Goal: Communication & Community: Answer question/provide support

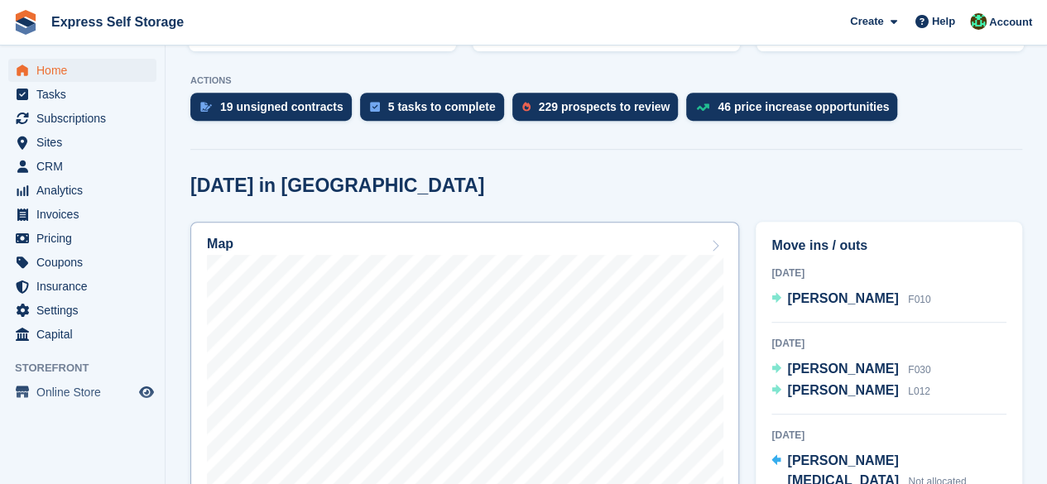
scroll to position [414, 0]
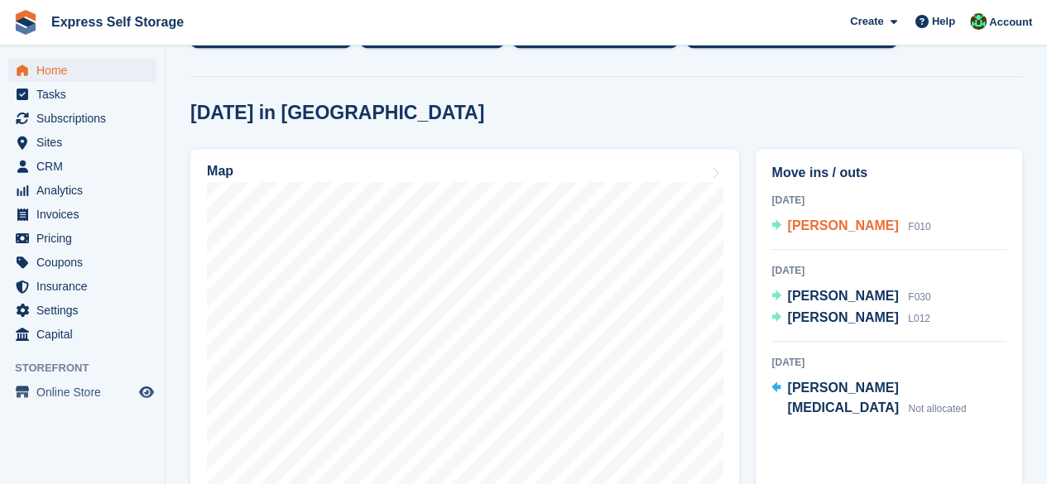
click at [851, 219] on span "[PERSON_NAME]" at bounding box center [842, 226] width 111 height 14
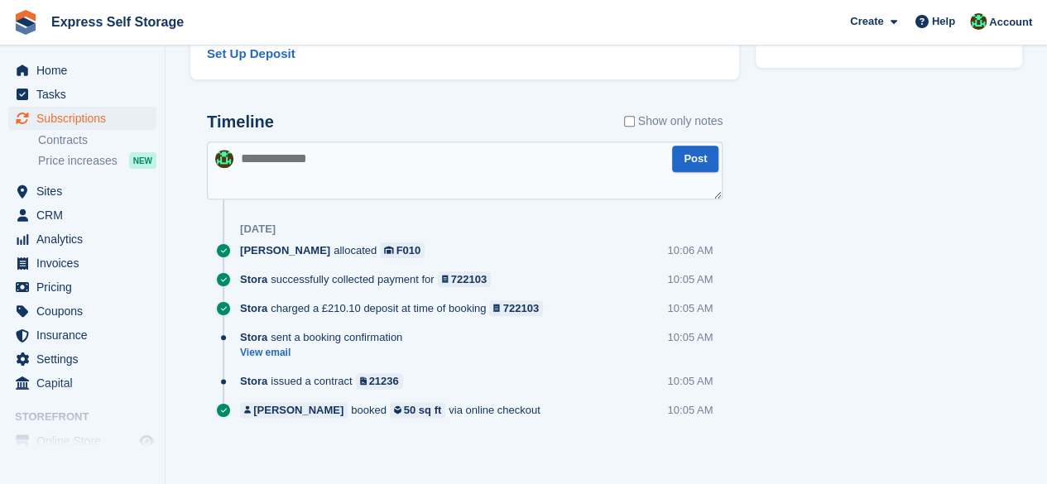
scroll to position [834, 0]
click at [344, 173] on textarea at bounding box center [465, 169] width 516 height 58
paste textarea "******"
click at [243, 151] on textarea "******" at bounding box center [465, 169] width 516 height 58
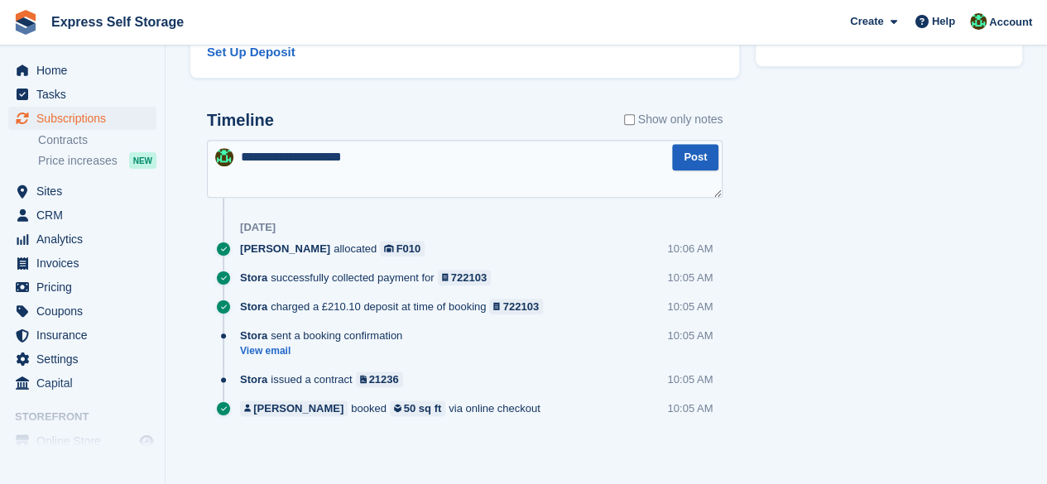
type textarea "**********"
click at [709, 165] on button "Post" at bounding box center [695, 157] width 46 height 27
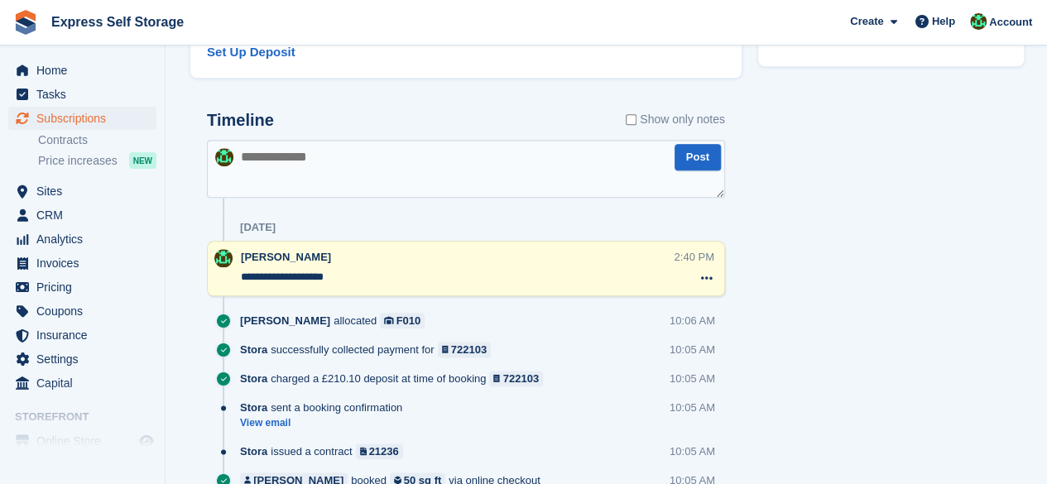
click at [549, 158] on textarea at bounding box center [466, 169] width 518 height 58
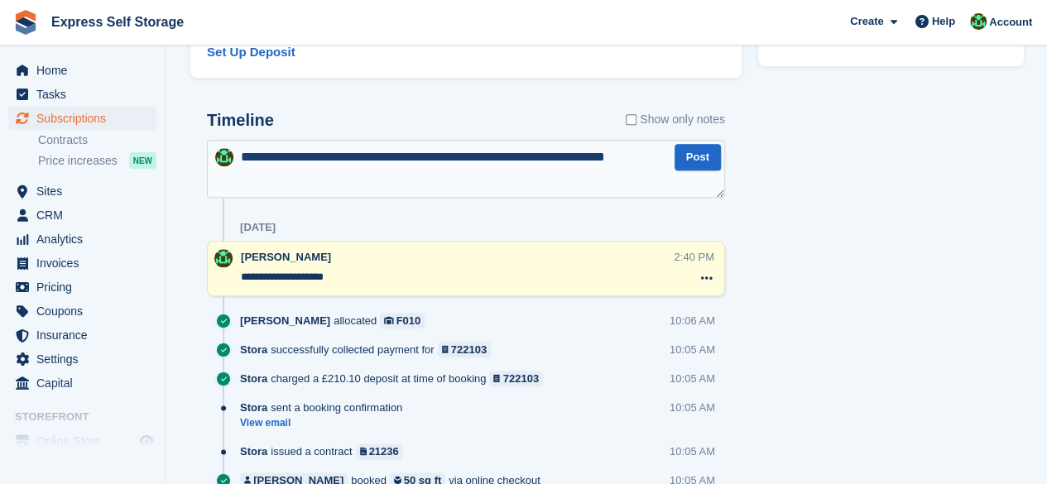
type textarea "**********"
click at [704, 153] on button "Post" at bounding box center [698, 157] width 46 height 27
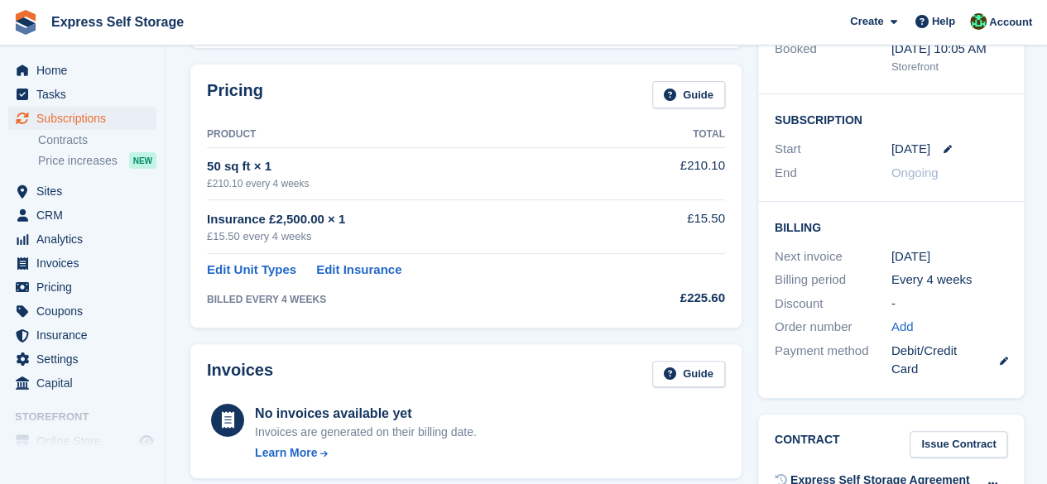
scroll to position [0, 0]
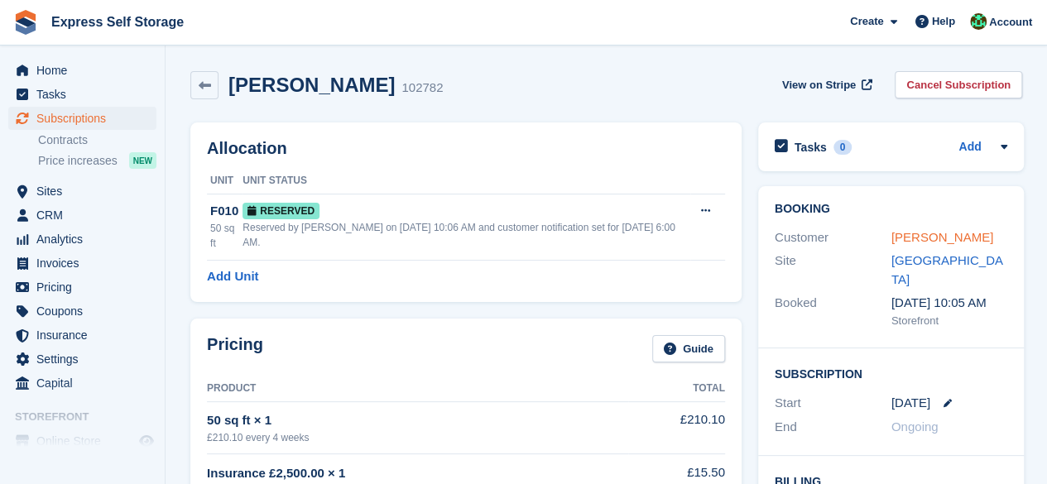
click at [913, 238] on link "[PERSON_NAME]" at bounding box center [943, 237] width 102 height 14
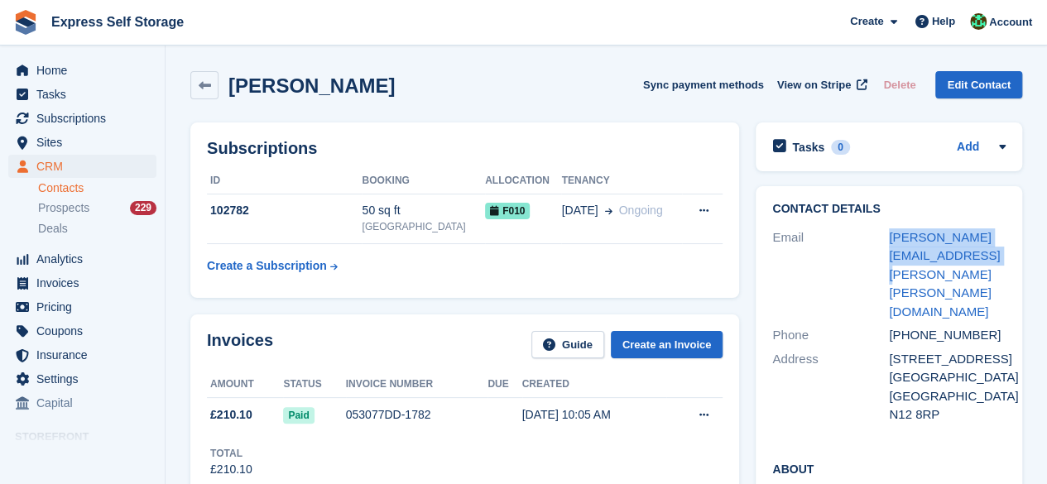
drag, startPoint x: 982, startPoint y: 256, endPoint x: 874, endPoint y: 242, distance: 109.4
click at [874, 242] on div "Email steve.myers@steve-myers.co.uk" at bounding box center [889, 275] width 233 height 99
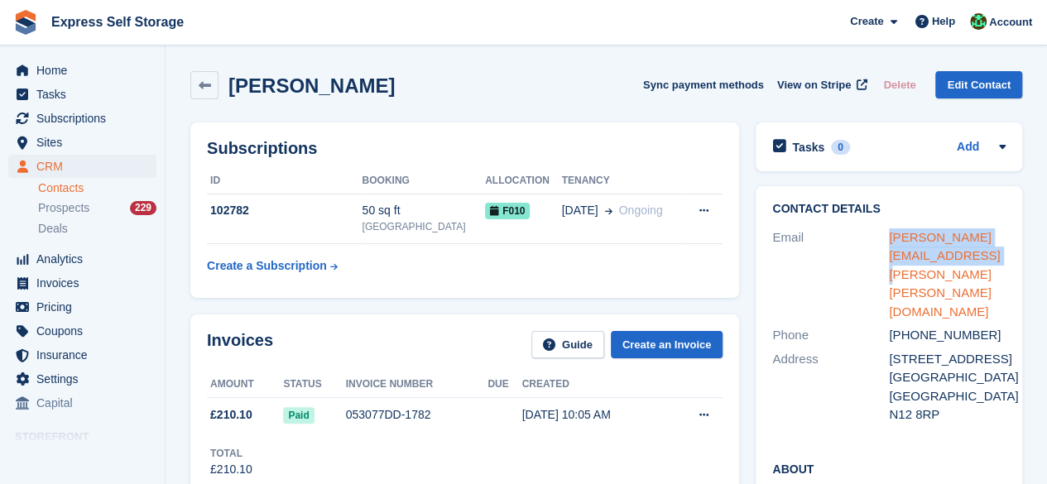
copy div "steve.myers@steve-myers.co.uk"
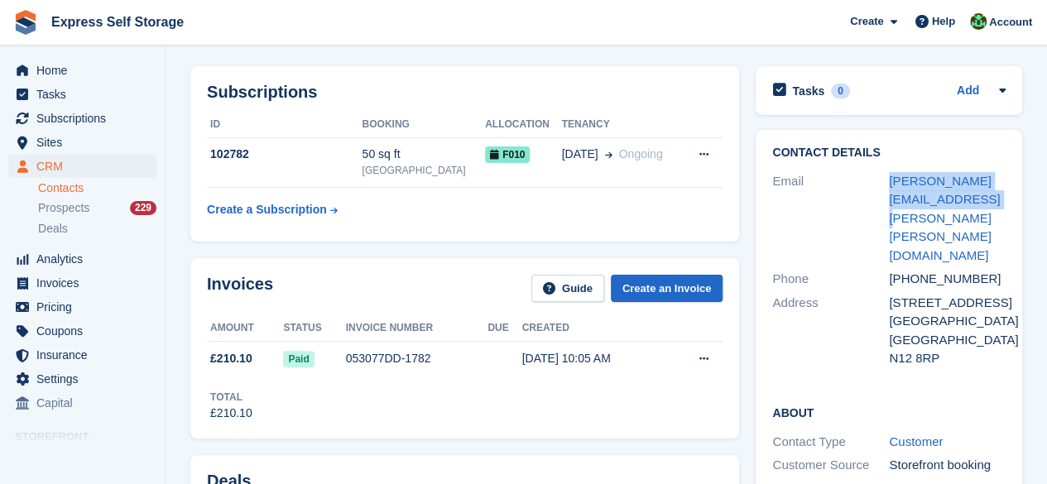
scroll to position [83, 0]
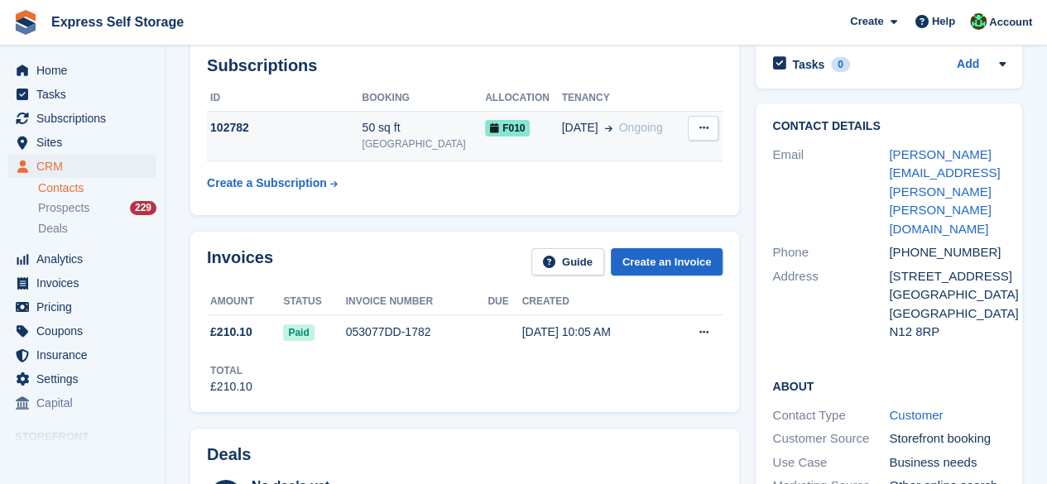
click at [362, 143] on td "102782" at bounding box center [284, 136] width 155 height 51
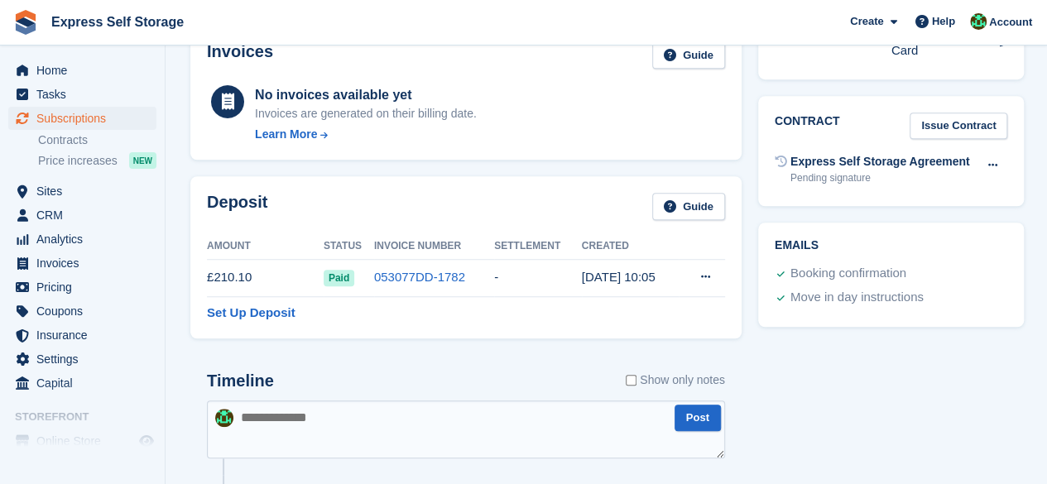
scroll to position [828, 0]
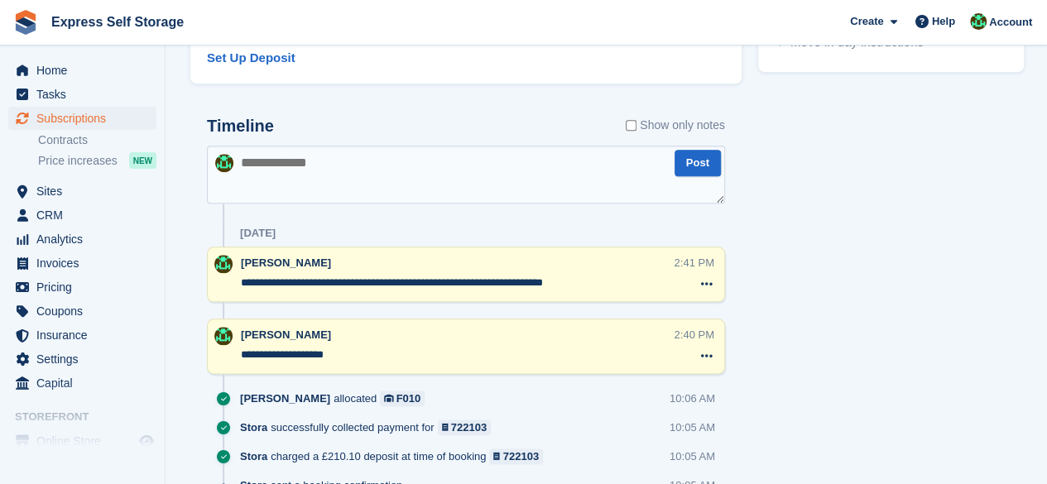
click at [428, 168] on textarea at bounding box center [466, 175] width 518 height 58
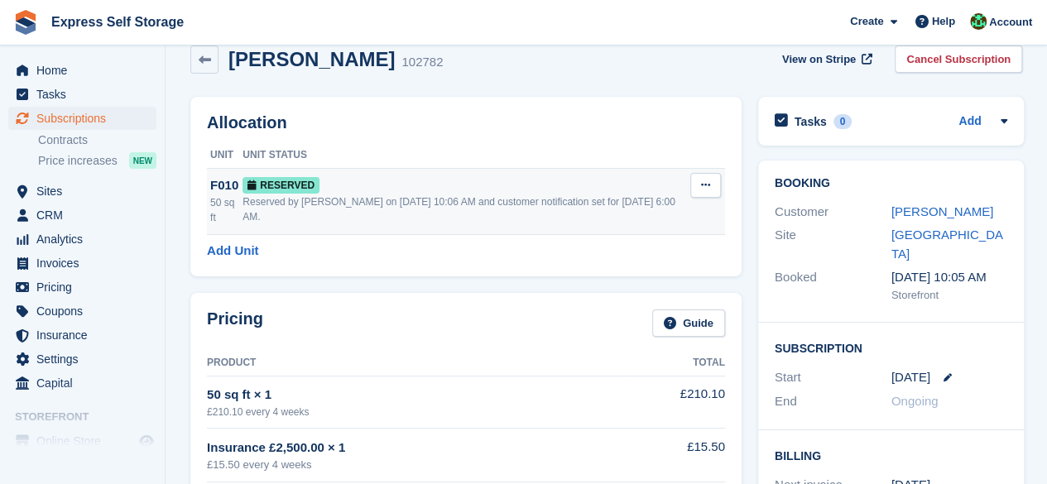
scroll to position [0, 0]
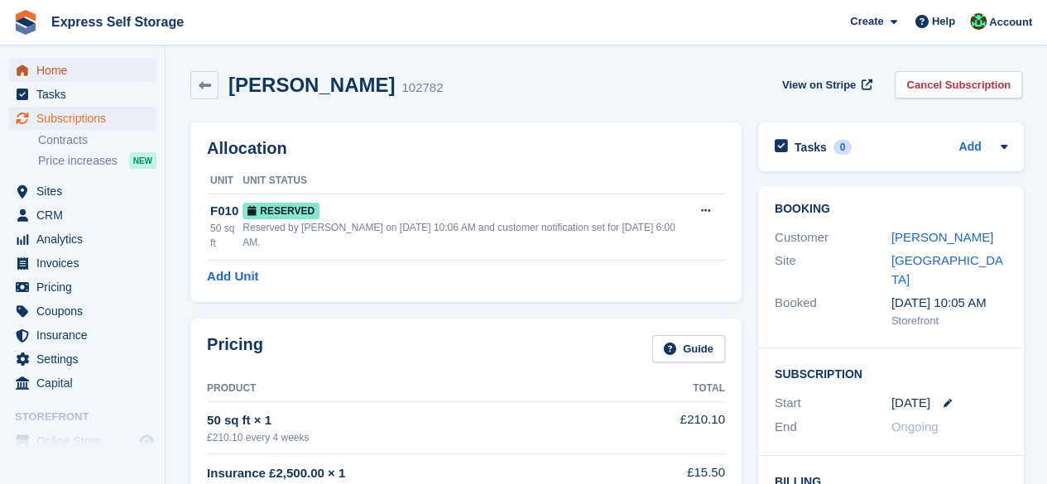
click at [70, 64] on span "Home" at bounding box center [85, 70] width 99 height 23
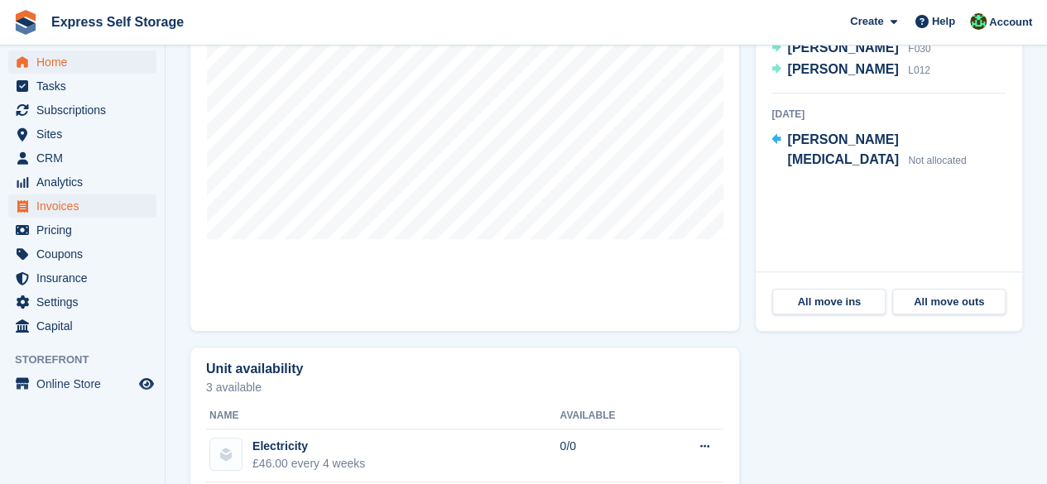
scroll to position [10, 0]
click at [71, 233] on span "Pricing" at bounding box center [85, 228] width 99 height 23
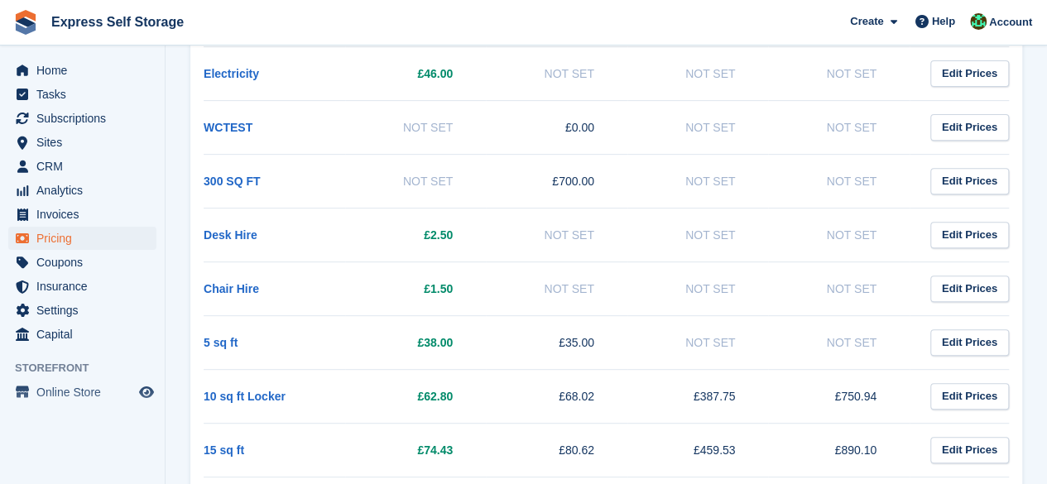
scroll to position [144, 0]
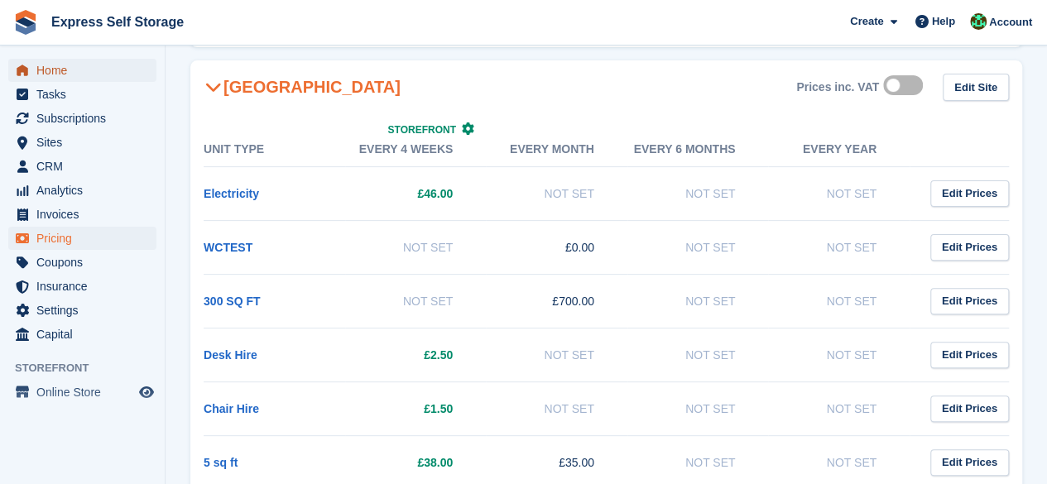
click at [46, 63] on span "Home" at bounding box center [85, 70] width 99 height 23
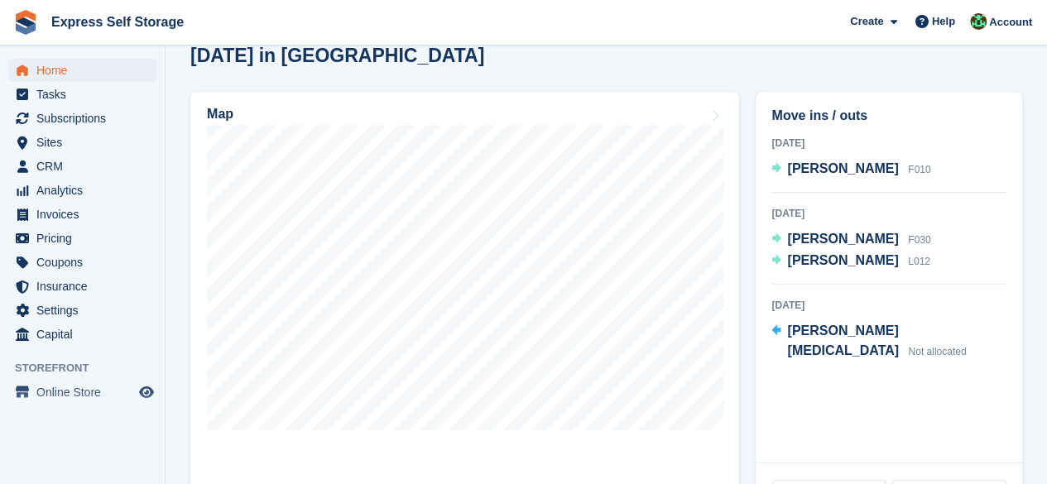
scroll to position [414, 0]
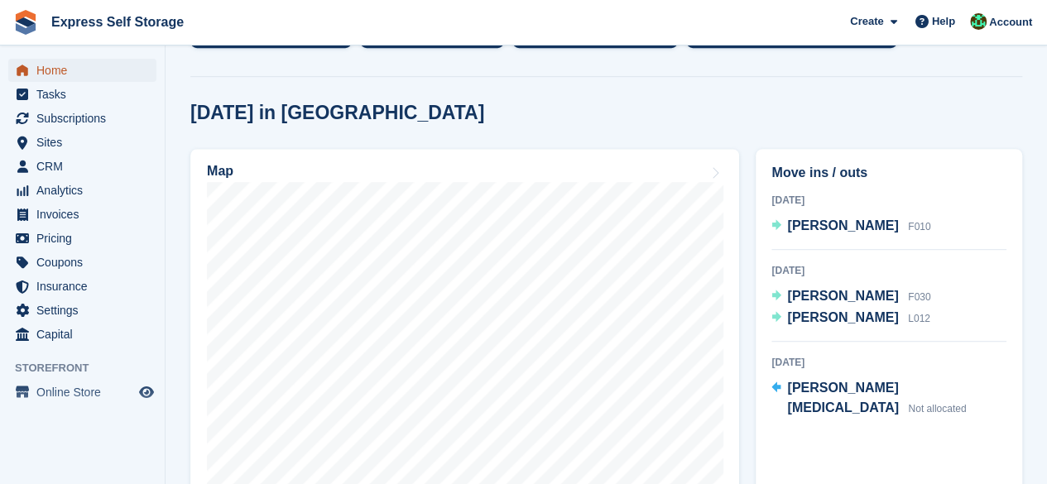
click at [77, 67] on span "Home" at bounding box center [85, 70] width 99 height 23
click at [86, 60] on span "Home" at bounding box center [85, 70] width 99 height 23
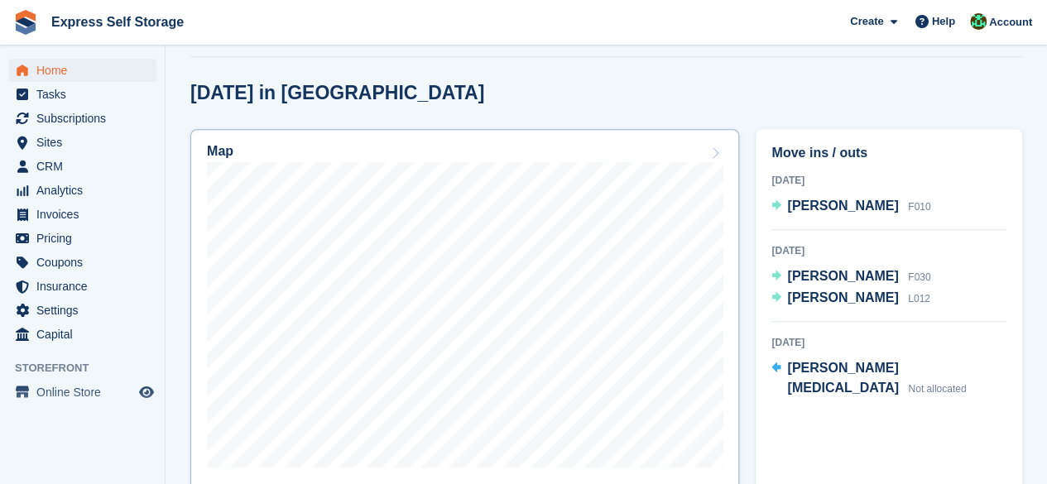
scroll to position [497, 0]
